Goal: Information Seeking & Learning: Learn about a topic

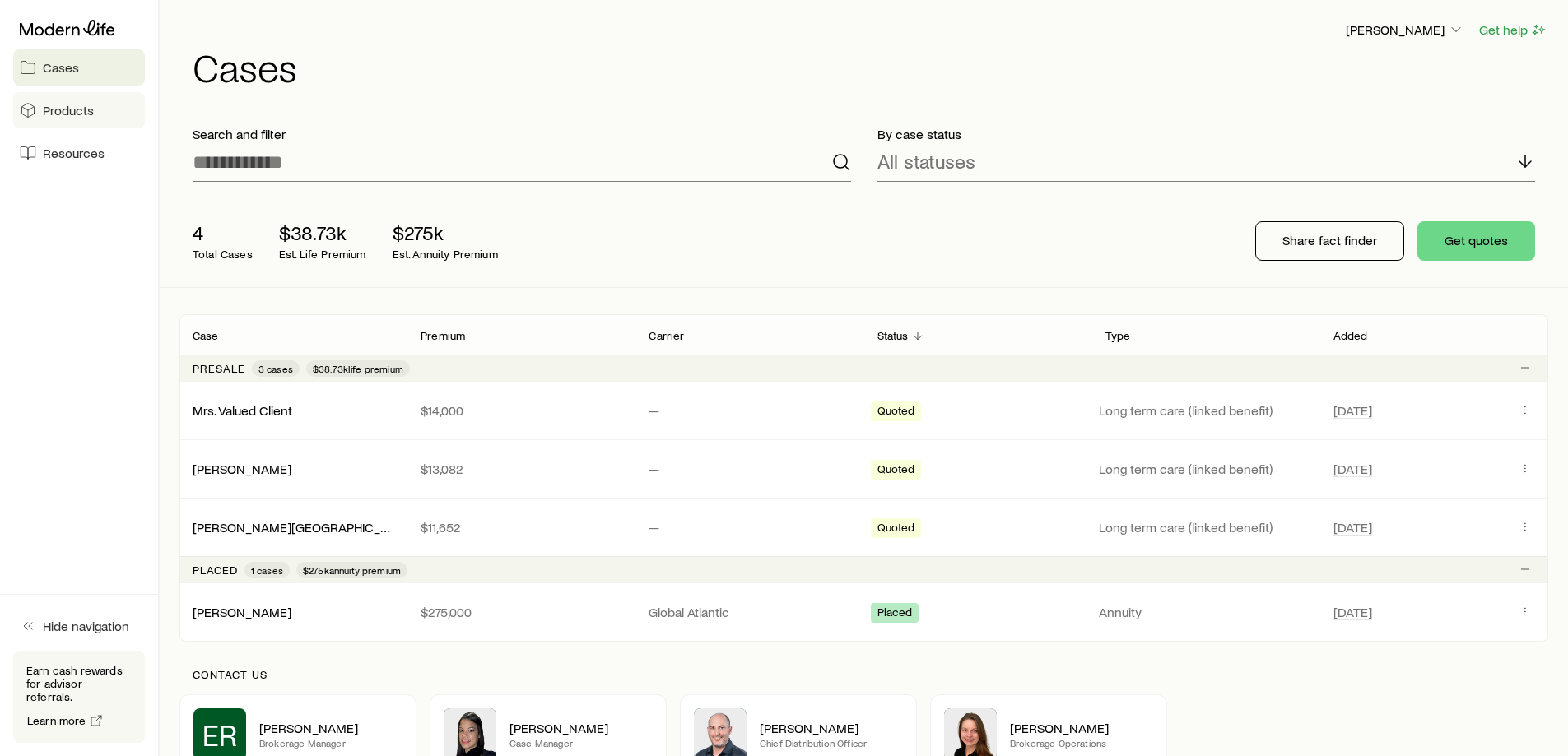
click at [60, 110] on span "Products" at bounding box center [68, 110] width 51 height 17
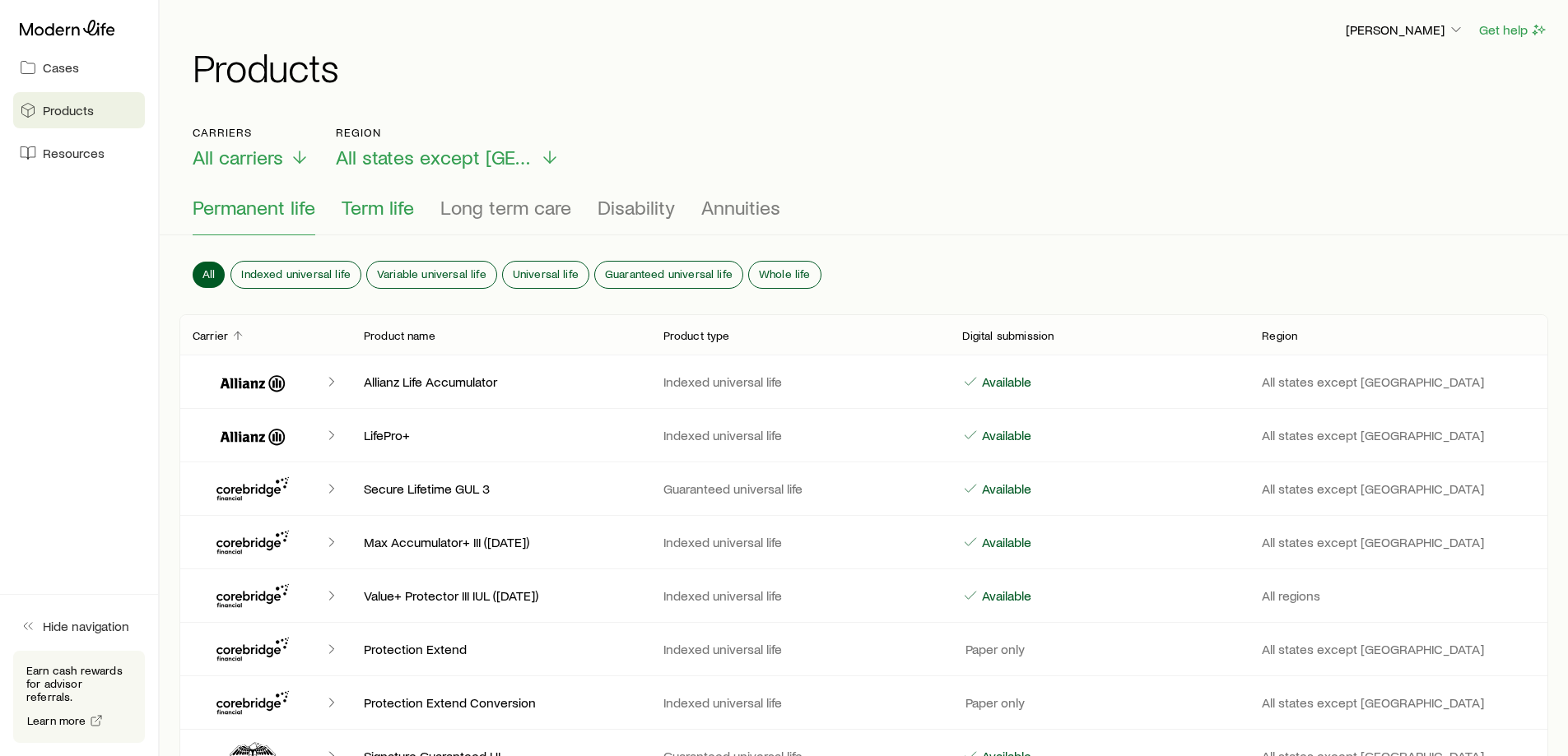
click at [361, 220] on button "Term life" at bounding box center [377, 216] width 72 height 39
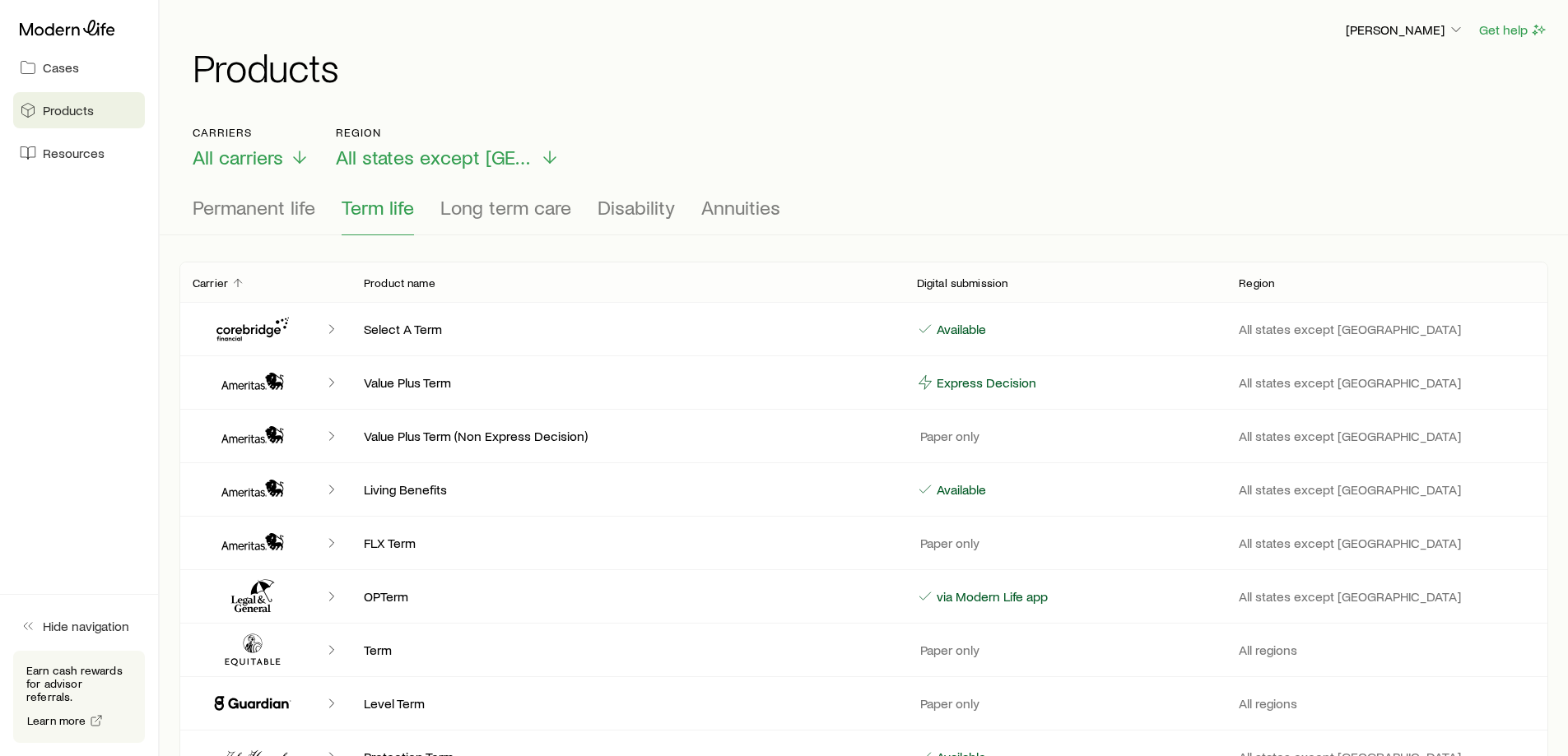
click at [333, 329] on polyline "Client cases" at bounding box center [331, 329] width 4 height 8
click at [404, 334] on p "Select A Term" at bounding box center [627, 329] width 527 height 17
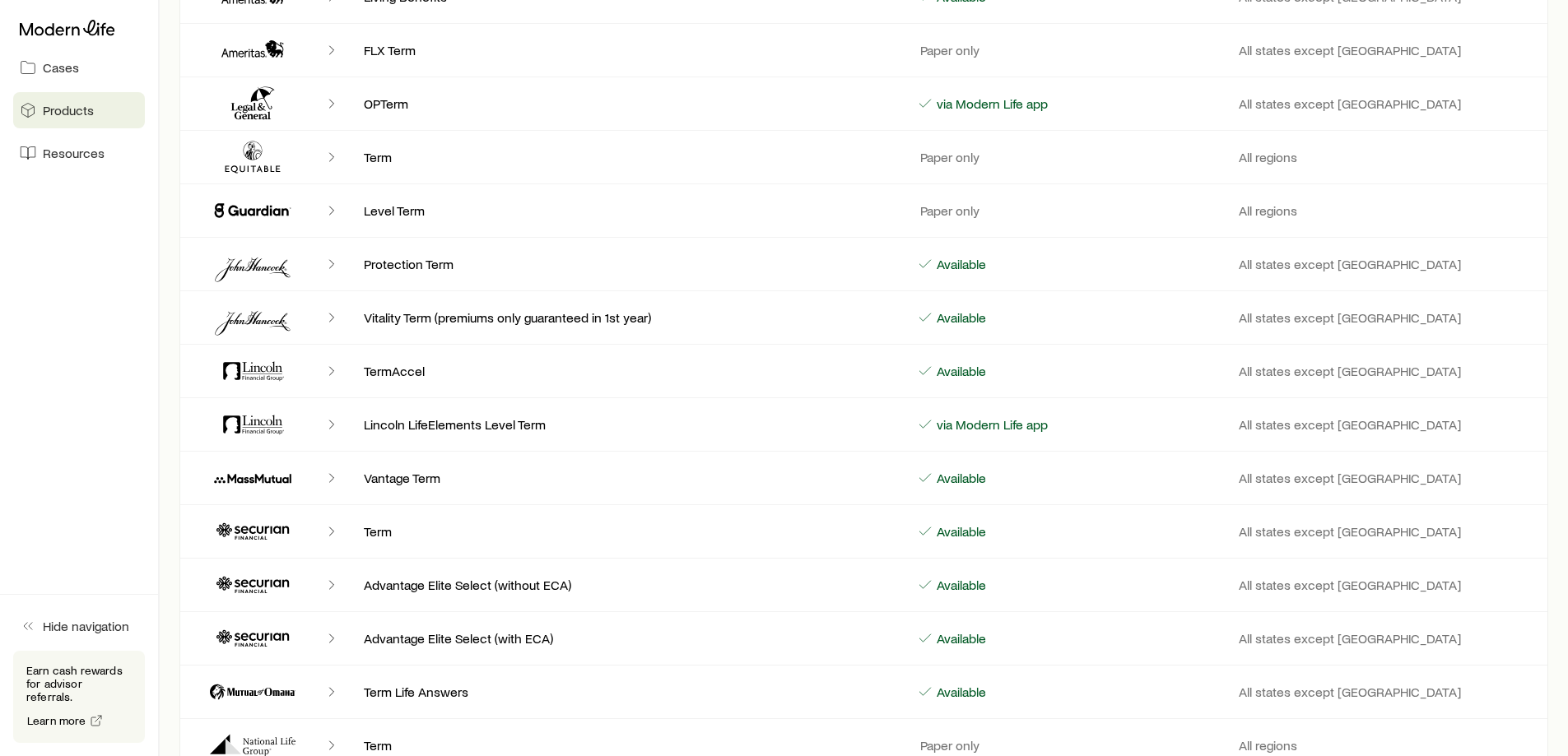
scroll to position [494, 0]
drag, startPoint x: 276, startPoint y: 340, endPoint x: 286, endPoint y: 319, distance: 23.3
click at [276, 336] on div "Vitality Term (premiums only guaranteed in 1st year) Available All states excep…" at bounding box center [864, 316] width 1369 height 52
click at [286, 319] on icon "Client cases" at bounding box center [252, 316] width 99 height 39
click at [560, 326] on div "Vitality Term (premiums only guaranteed in 1st year) Available All states excep…" at bounding box center [864, 316] width 1369 height 52
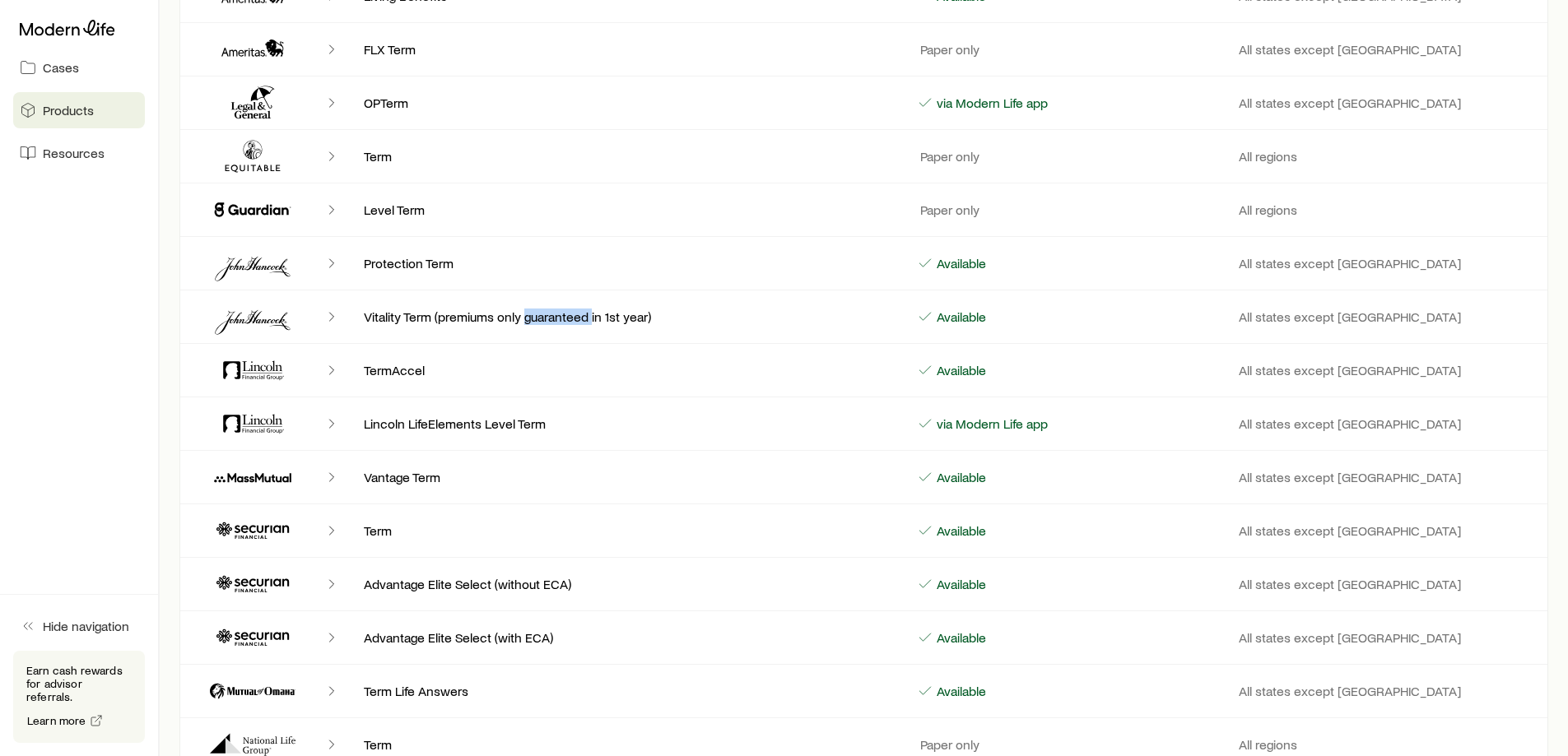
drag, startPoint x: 560, startPoint y: 326, endPoint x: 326, endPoint y: 251, distance: 245.7
click at [515, 308] on div "Vitality Term (premiums only guaranteed in 1st year) Available All states excep…" at bounding box center [864, 316] width 1369 height 52
drag, startPoint x: 326, startPoint y: 251, endPoint x: 374, endPoint y: 260, distance: 48.8
click at [330, 251] on div "Client cases" at bounding box center [271, 263] width 158 height 39
click at [374, 260] on p "Protection Term" at bounding box center [627, 263] width 527 height 17
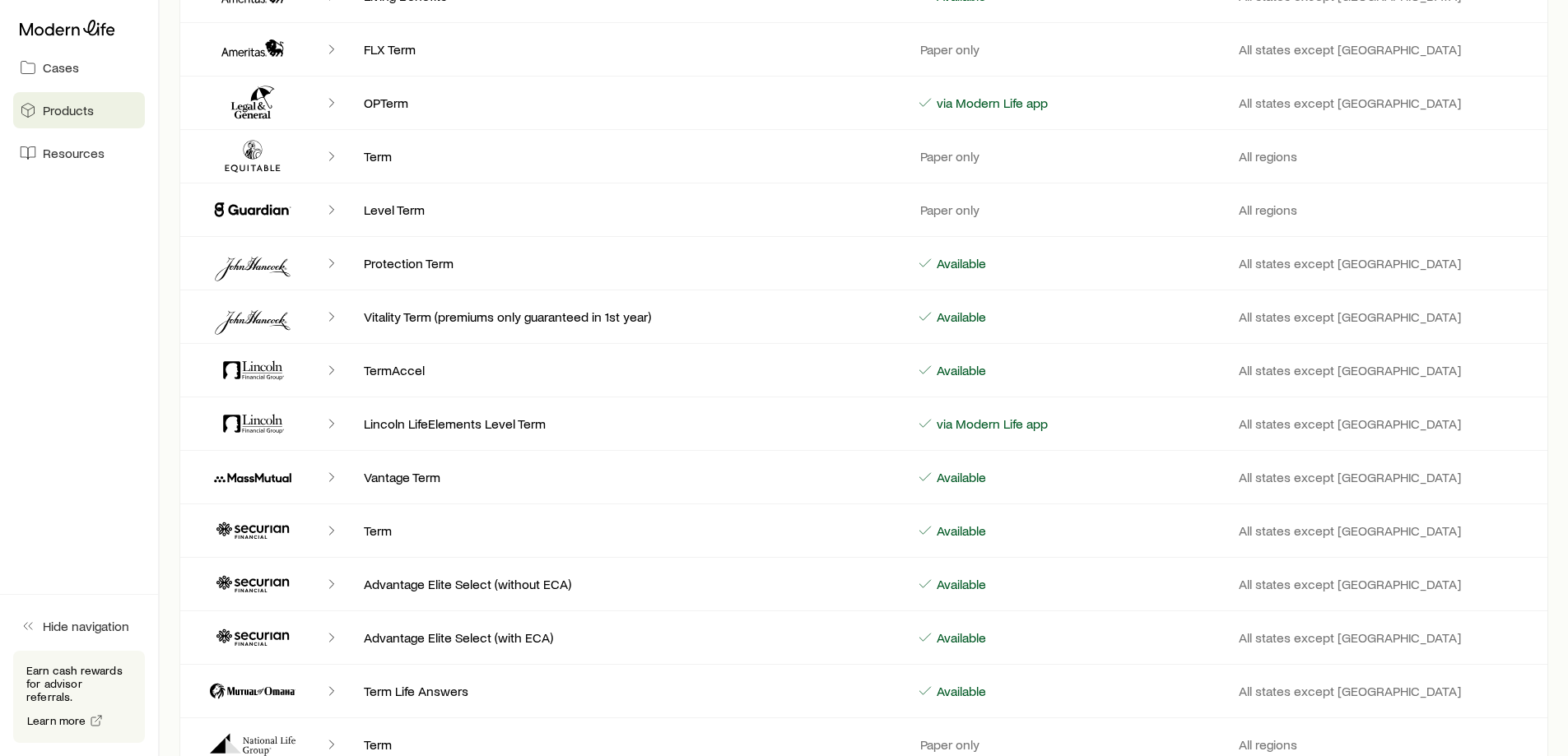
click at [229, 254] on icon "Client cases" at bounding box center [252, 263] width 99 height 39
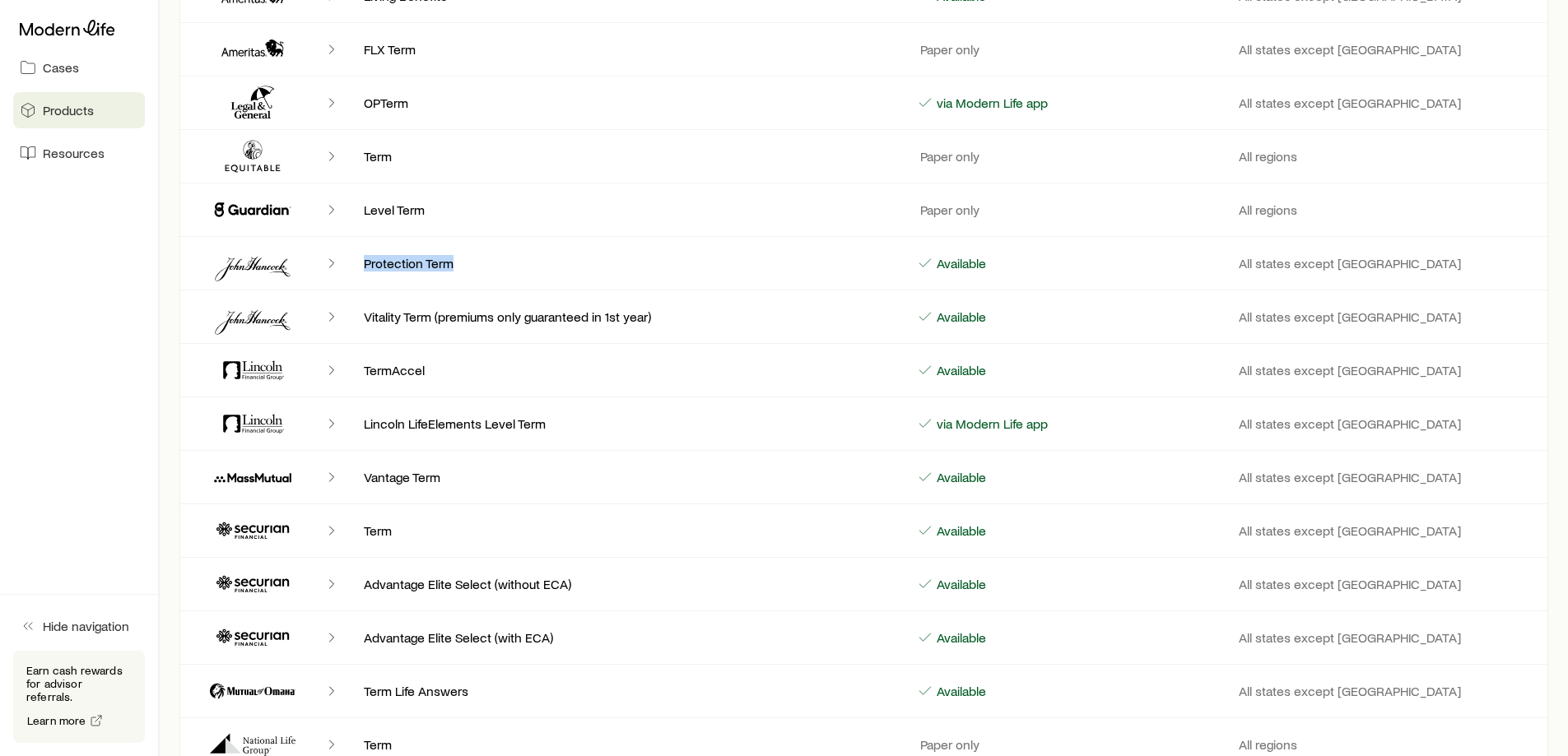
click at [229, 254] on icon "Client cases" at bounding box center [252, 263] width 99 height 39
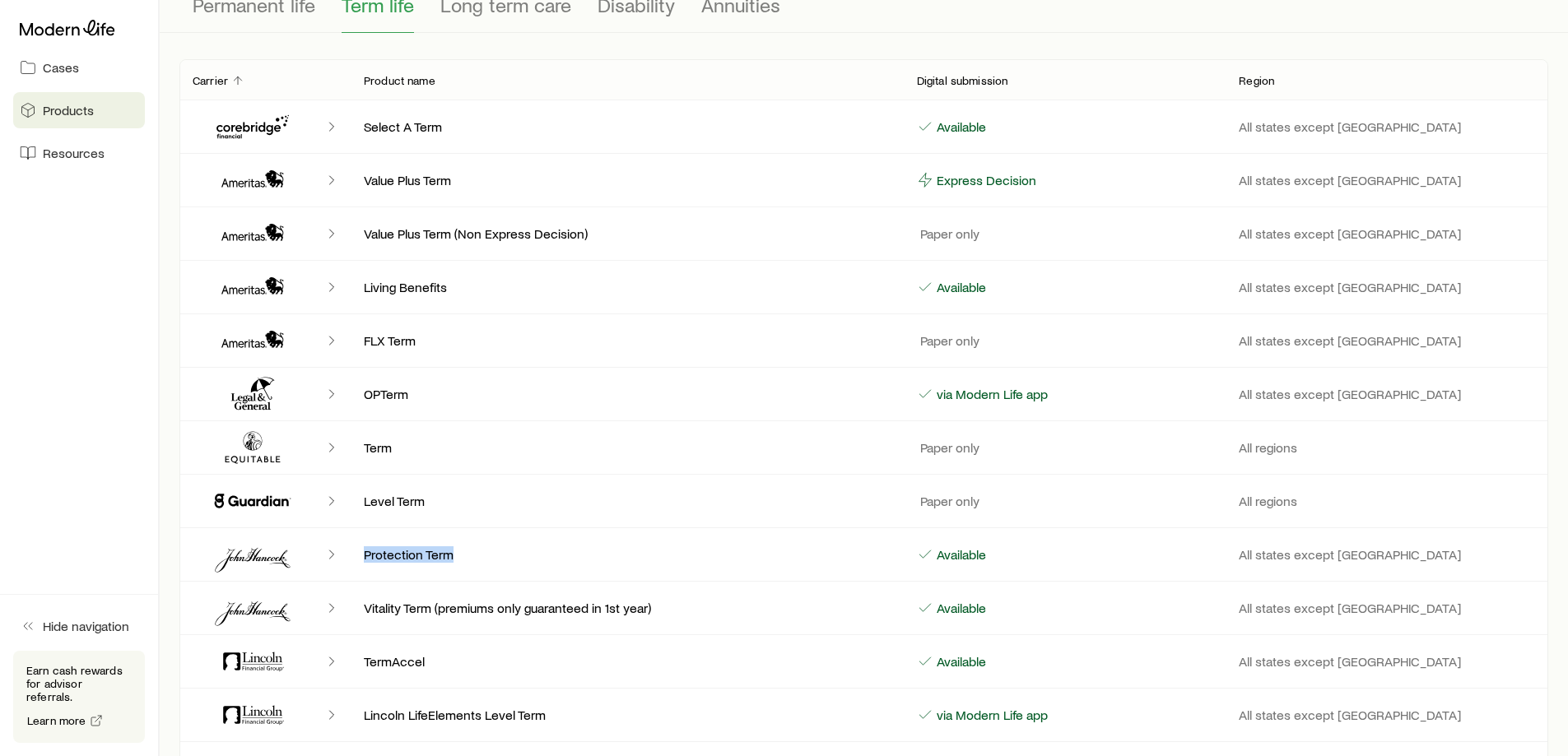
scroll to position [0, 0]
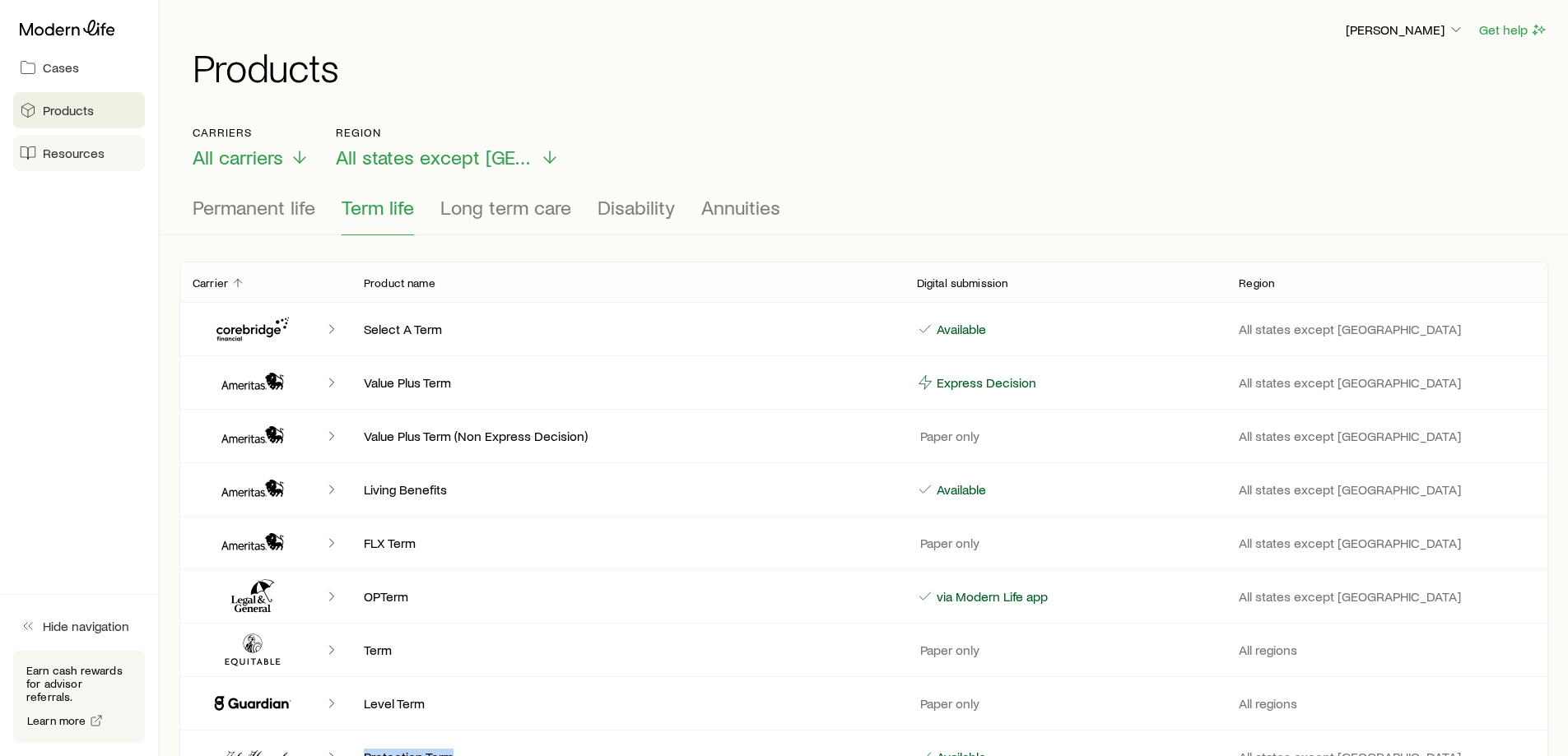
click at [91, 146] on span "Resources" at bounding box center [73, 153] width 62 height 17
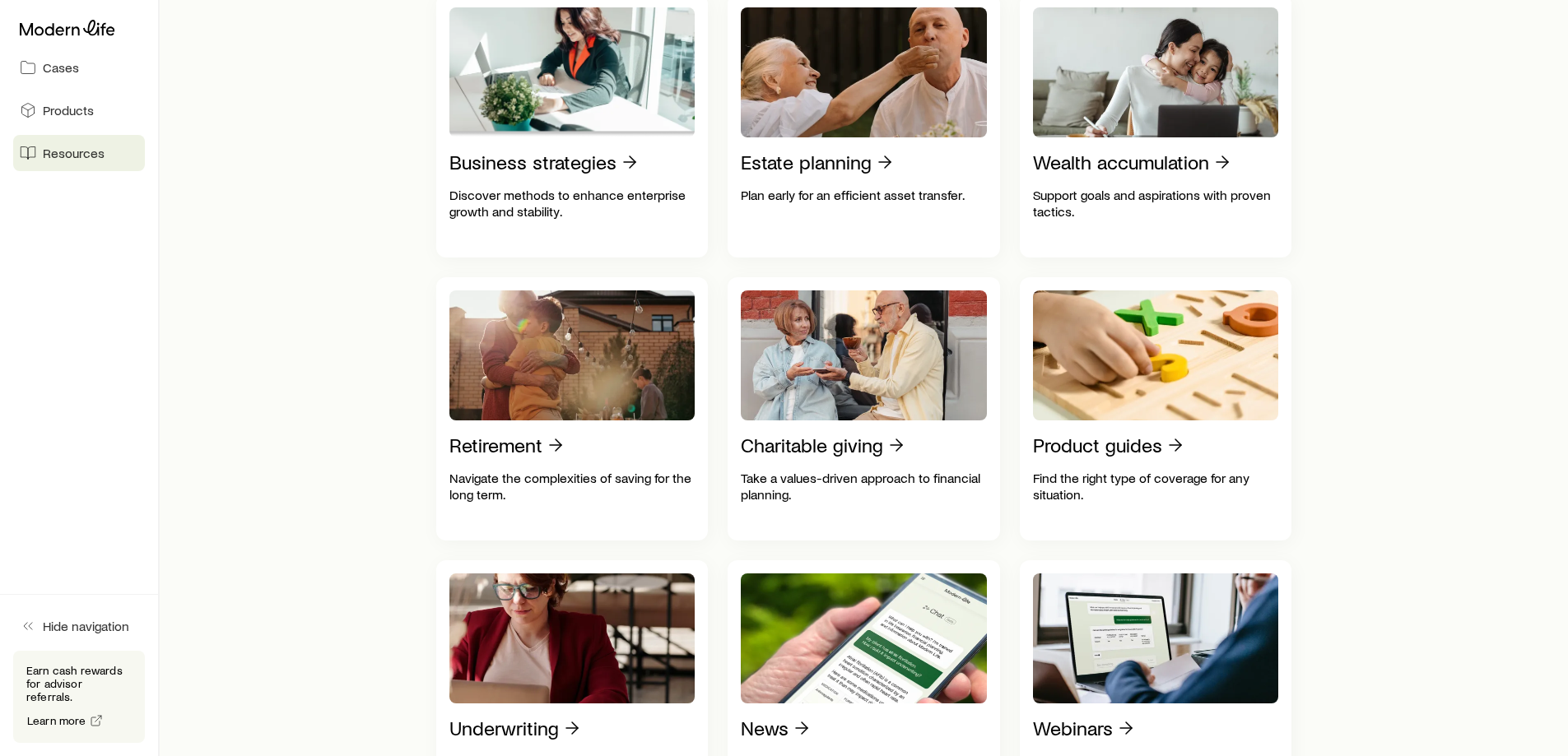
scroll to position [411, 0]
